Goal: Task Accomplishment & Management: Use online tool/utility

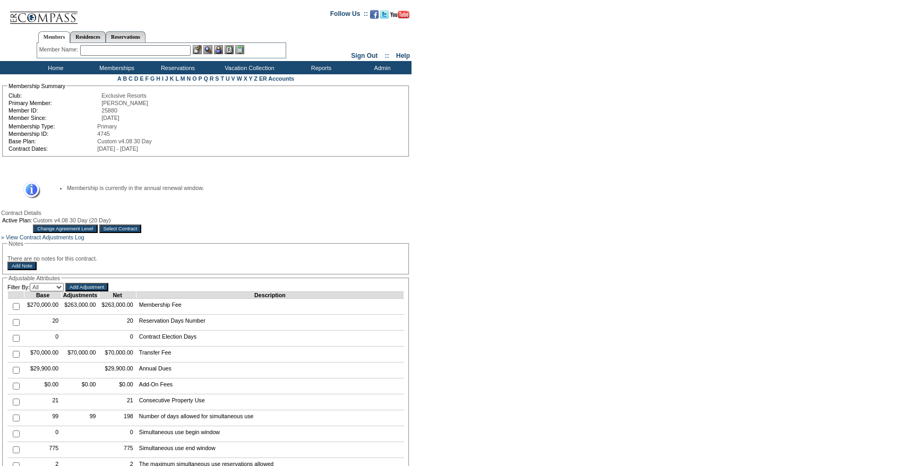
scroll to position [482, 0]
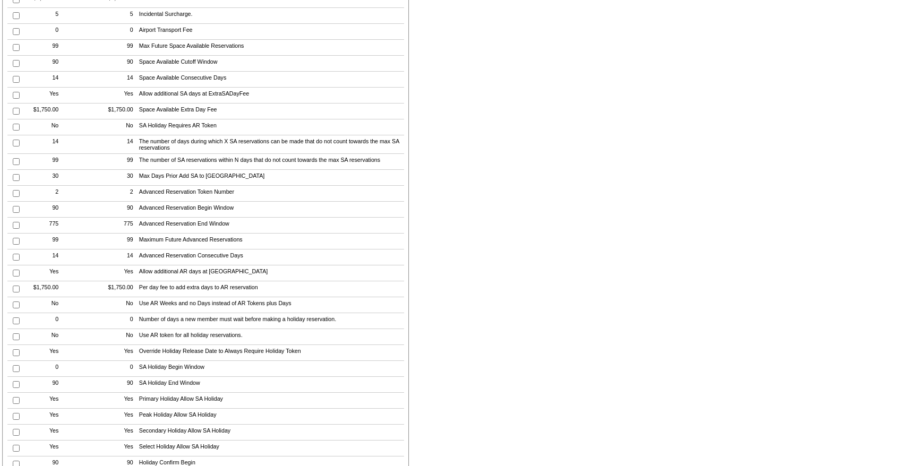
click at [16, 197] on input "checkbox" at bounding box center [16, 193] width 7 height 7
checkbox input "true"
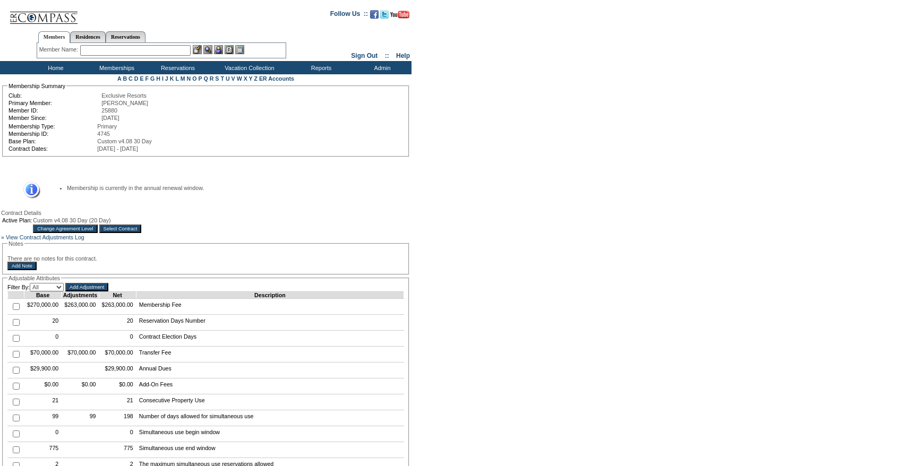
click at [107, 292] on input "Add Adjustment" at bounding box center [86, 287] width 43 height 8
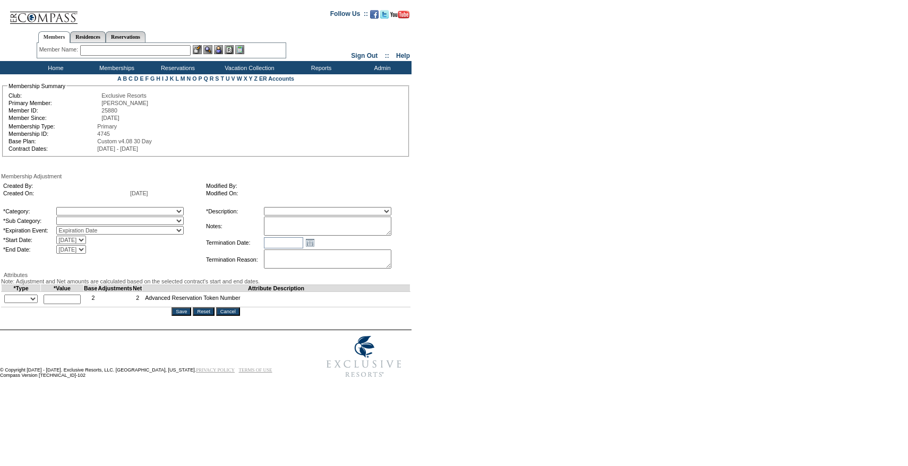
click at [289, 210] on select "Membership/Transfer Fee Adjustment Membership Fee Adjustment Add-On Fee Adjustm…" at bounding box center [327, 211] width 127 height 8
click at [284, 209] on select "Membership/Transfer Fee Adjustment Membership Fee Adjustment Add-On Fee Adjustm…" at bounding box center [327, 211] width 127 height 8
click at [305, 212] on select "Membership/Transfer Fee Adjustment Membership Fee Adjustment Add-On Fee Adjustm…" at bounding box center [327, 211] width 127 height 8
select select "275"
click at [284, 209] on select "Membership/Transfer Fee Adjustment Membership Fee Adjustment Add-On Fee Adjustm…" at bounding box center [327, 211] width 127 height 8
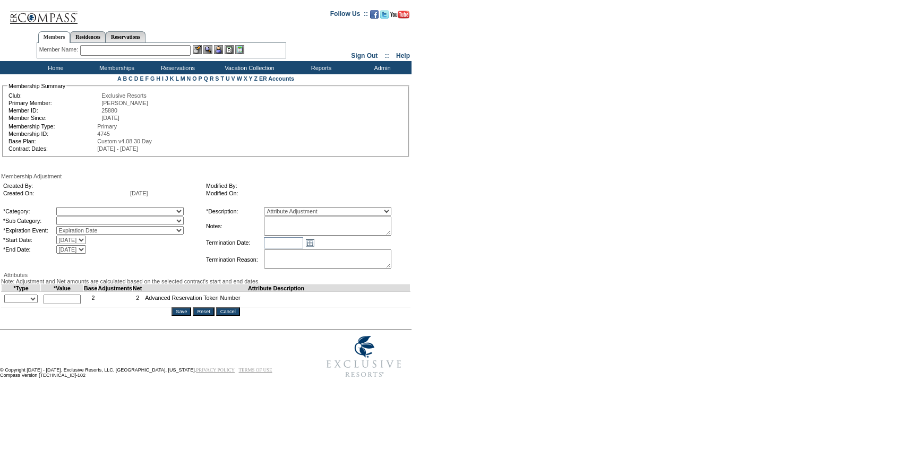
click at [313, 227] on textarea at bounding box center [327, 226] width 127 height 19
paste textarea "Per [PERSON_NAME] case [DATE], converting 5 days from 24/25 to 1 AR in 25/26."
type textarea "Per [PERSON_NAME] case [DATE], converting 5 days from 24/25 to 1 AR in 25/26."
click at [151, 212] on select "A La Carte Days Contract Election Days Converted Days [MEDICAL_DATA] Other Refe…" at bounding box center [119, 211] width 127 height 8
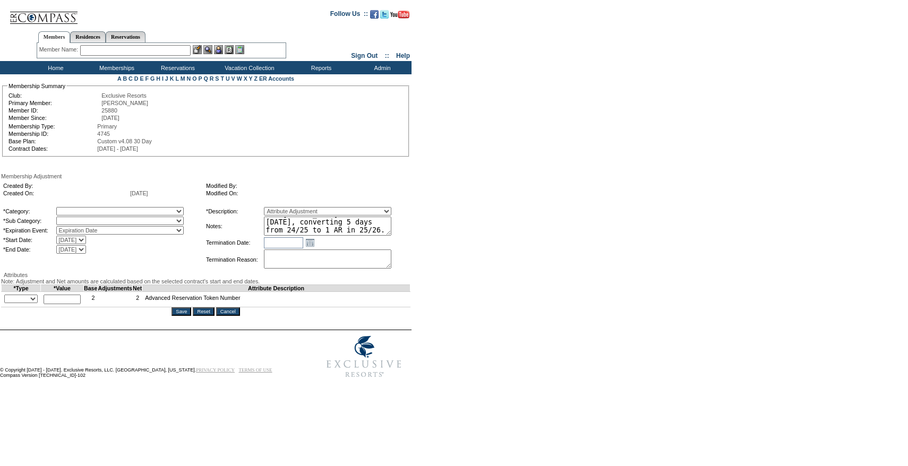
select select "1062"
click at [78, 209] on select "A La Carte Days Contract Election Days Converted Days [MEDICAL_DATA] Other Refe…" at bounding box center [119, 211] width 127 height 8
click at [134, 225] on select at bounding box center [119, 221] width 127 height 8
